Goal: Communication & Community: Answer question/provide support

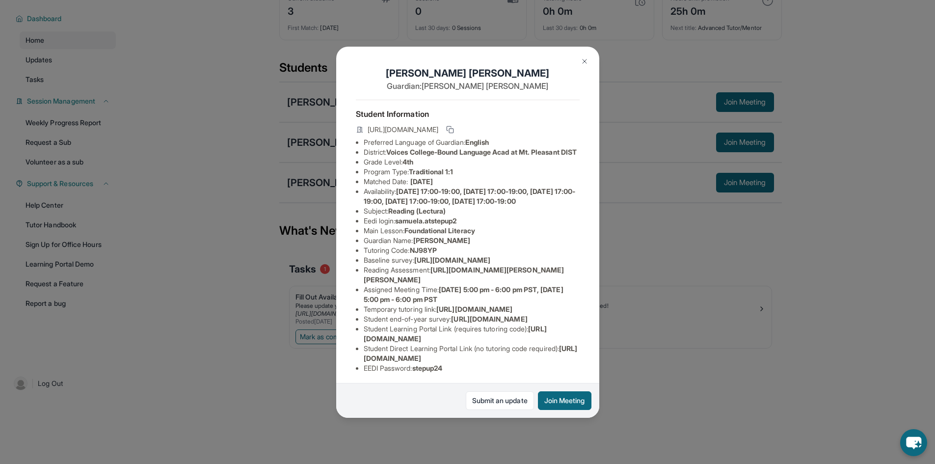
scroll to position [98, 0]
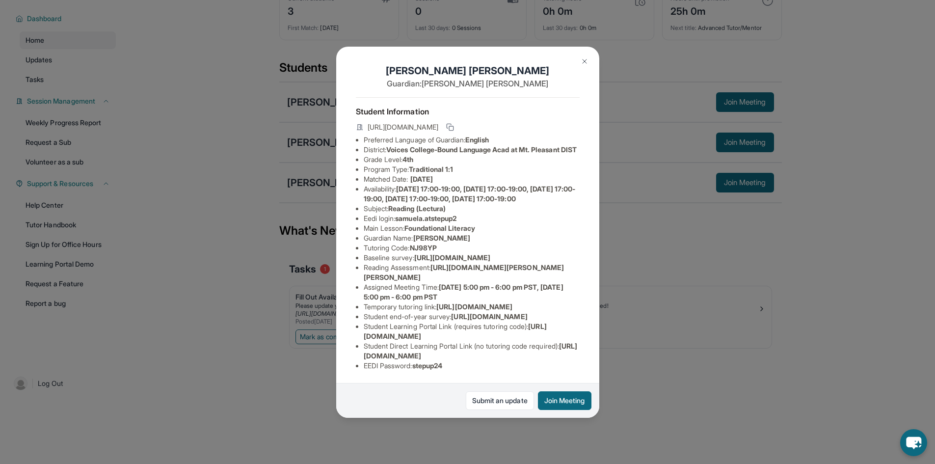
click at [585, 64] on img at bounding box center [585, 61] width 8 height 8
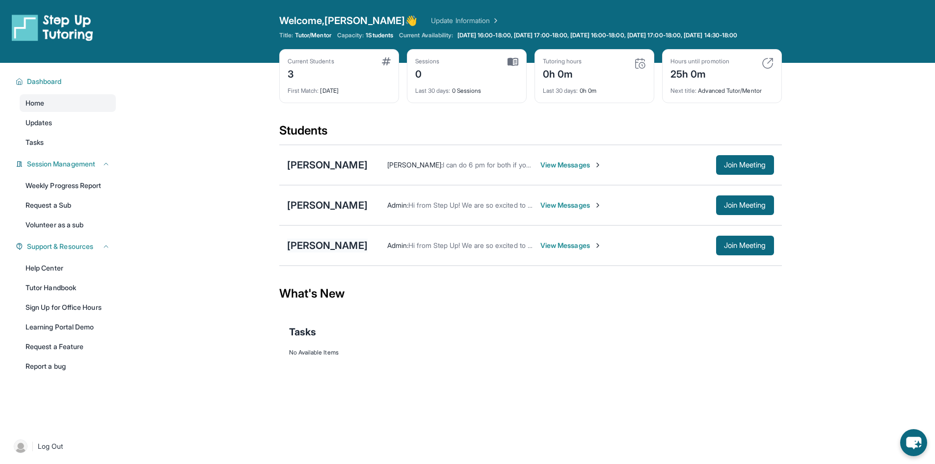
click at [309, 252] on div "[PERSON_NAME]" at bounding box center [327, 246] width 81 height 14
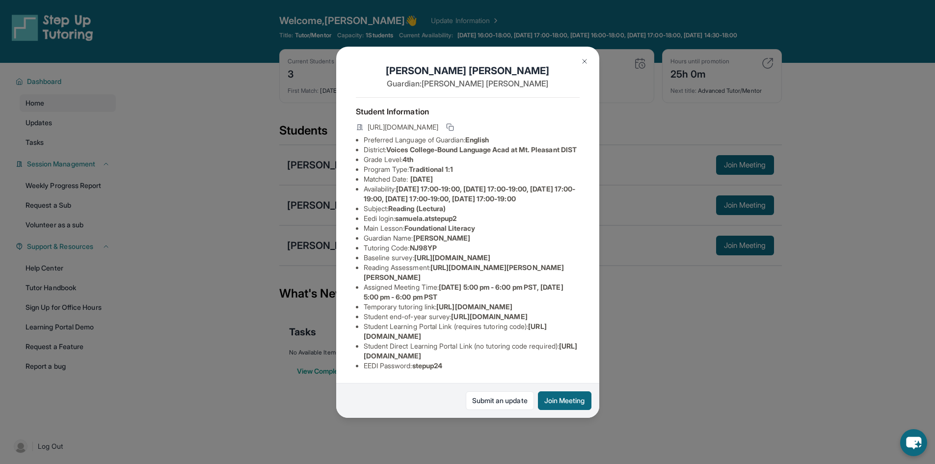
scroll to position [136, 0]
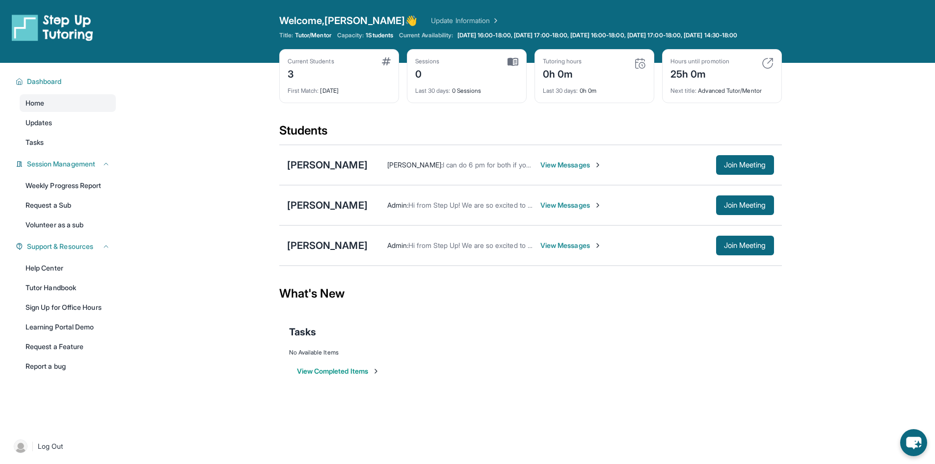
click at [515, 66] on img at bounding box center [513, 61] width 11 height 9
click at [555, 255] on div "Admin : Hi from Step Up! We are so excited to match you with one another. As an…" at bounding box center [571, 246] width 407 height 20
click at [559, 250] on span "View Messages" at bounding box center [571, 246] width 61 height 10
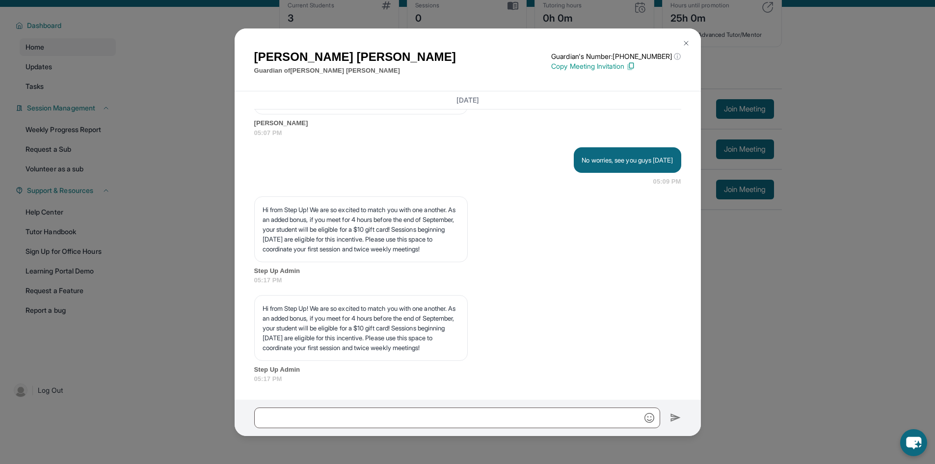
scroll to position [71, 0]
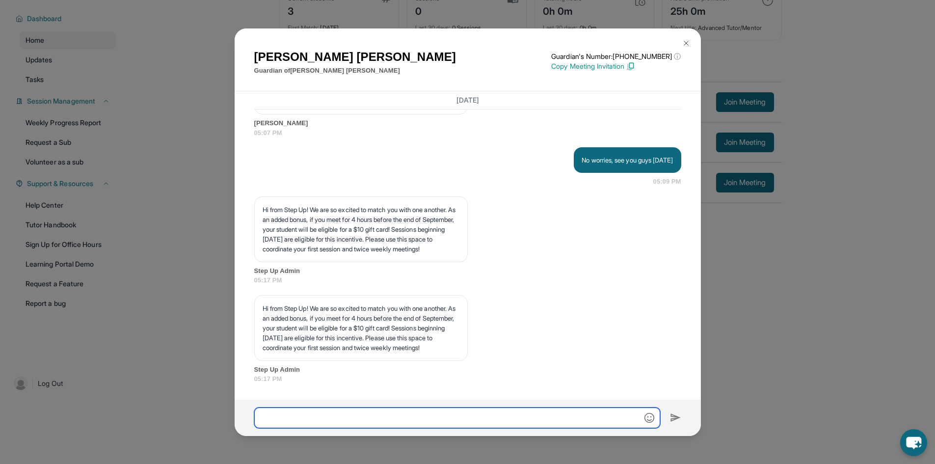
click at [538, 414] on input "text" at bounding box center [457, 418] width 406 height 21
type input "*"
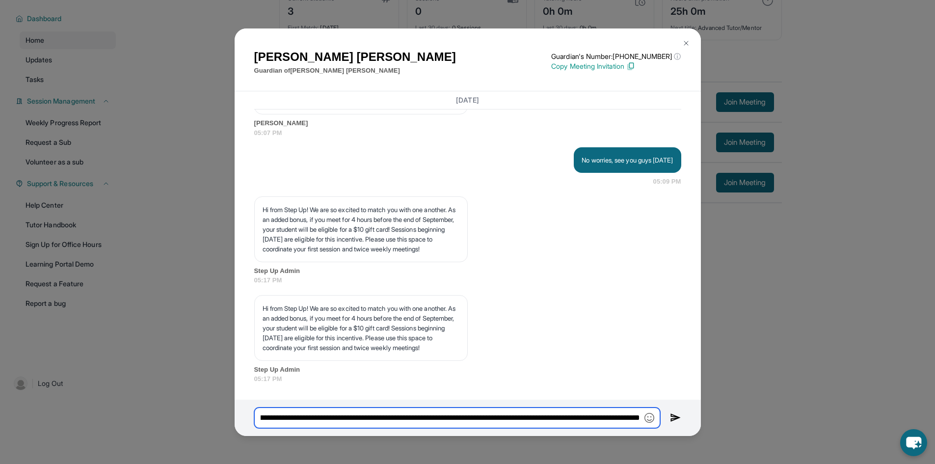
scroll to position [0, 466]
type input "**********"
drag, startPoint x: 538, startPoint y: 413, endPoint x: 164, endPoint y: 406, distance: 374.3
click at [164, 409] on div "Maricela Llamas Guardian of Samuel Amaya Guardian's Number: +19789153851 ⓘ This…" at bounding box center [467, 232] width 935 height 464
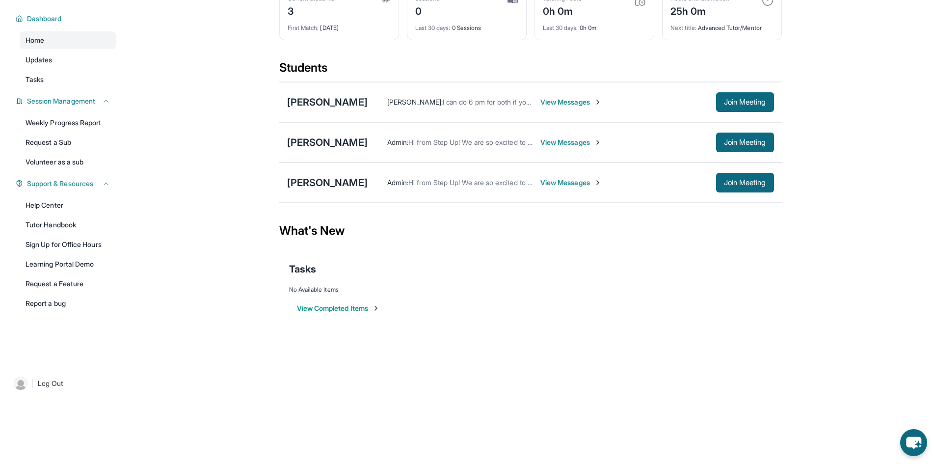
click at [568, 180] on span "View Messages" at bounding box center [571, 183] width 61 height 10
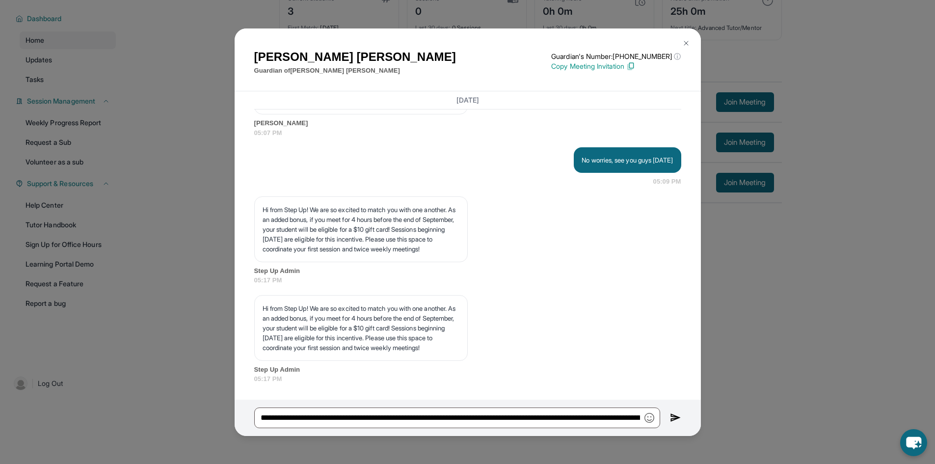
scroll to position [1389, 0]
drag, startPoint x: 351, startPoint y: 417, endPoint x: 456, endPoint y: 414, distance: 104.6
click at [456, 414] on input "**********" at bounding box center [457, 418] width 406 height 21
drag, startPoint x: 470, startPoint y: 417, endPoint x: 628, endPoint y: 416, distance: 157.6
click at [628, 416] on input "**********" at bounding box center [457, 418] width 406 height 21
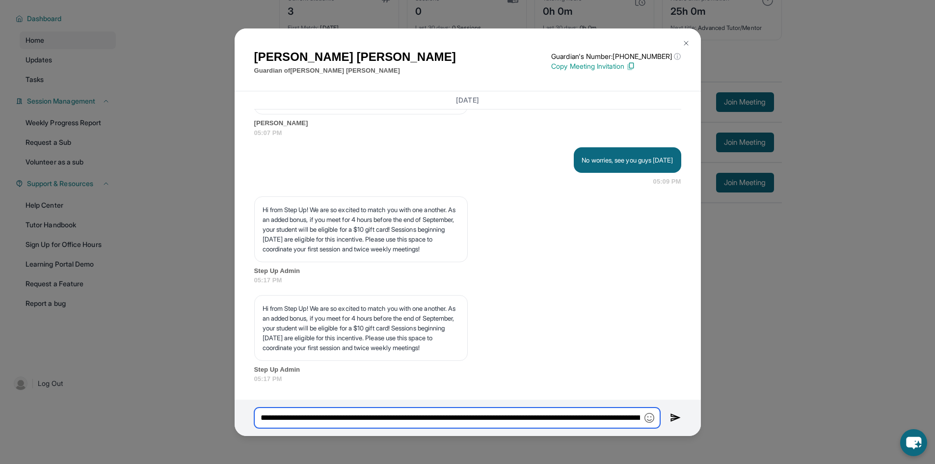
click at [606, 419] on input "**********" at bounding box center [457, 418] width 406 height 21
type input "**********"
click at [678, 415] on img at bounding box center [675, 418] width 11 height 12
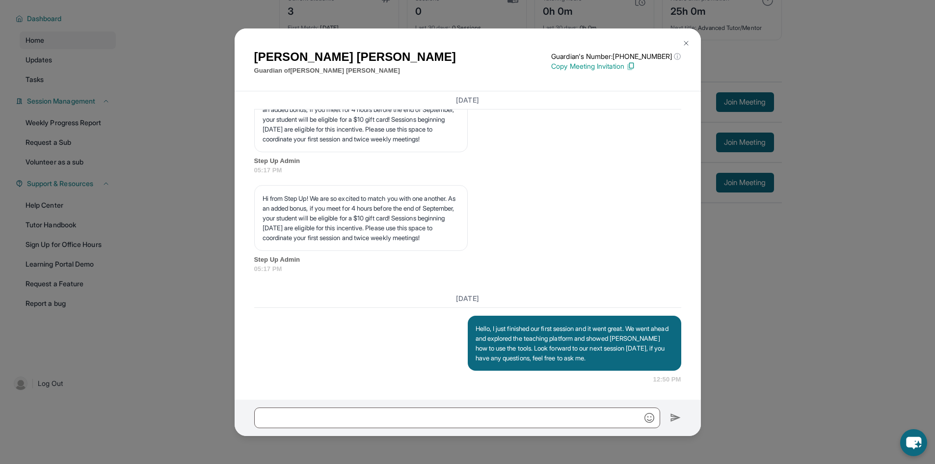
scroll to position [1499, 0]
click at [686, 44] on img at bounding box center [687, 43] width 8 height 8
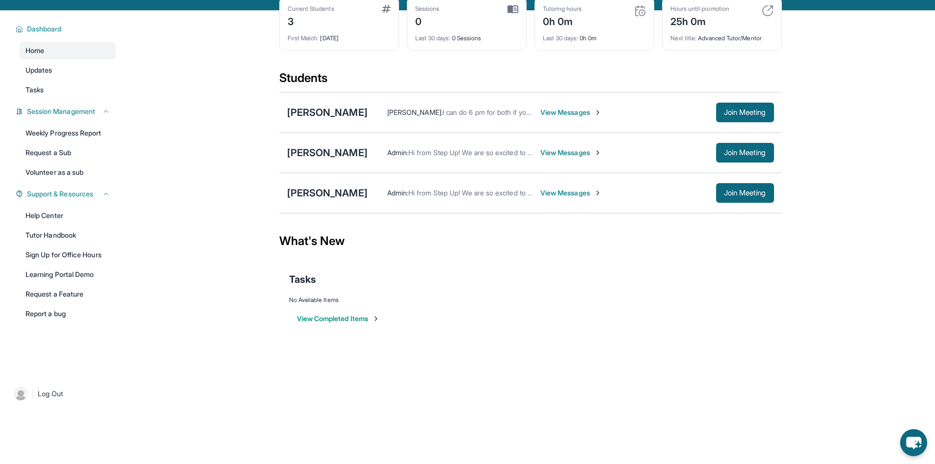
scroll to position [22, 0]
